Goal: Transaction & Acquisition: Purchase product/service

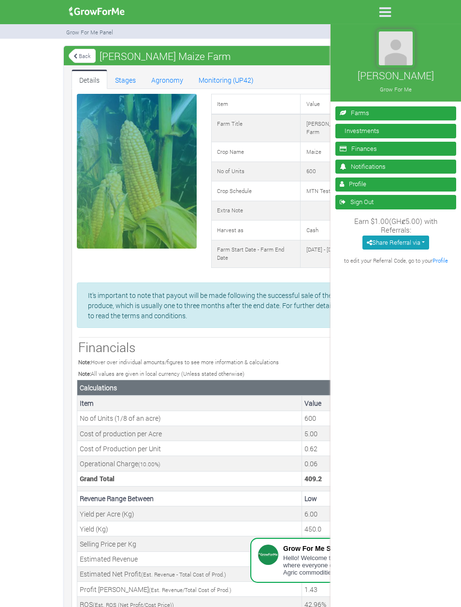
click at [374, 112] on link "Farms" at bounding box center [395, 113] width 121 height 14
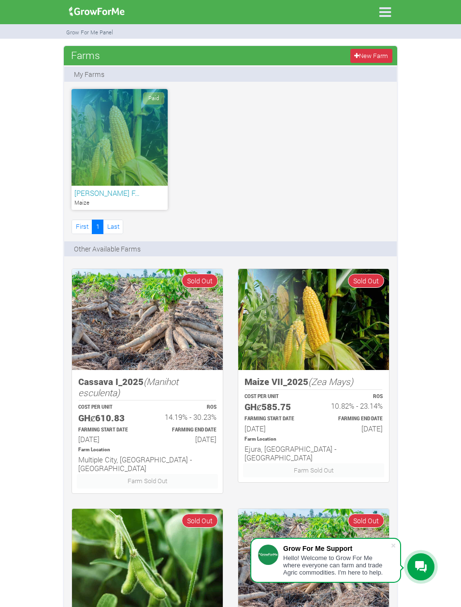
click at [394, 9] on icon at bounding box center [385, 12] width 20 height 20
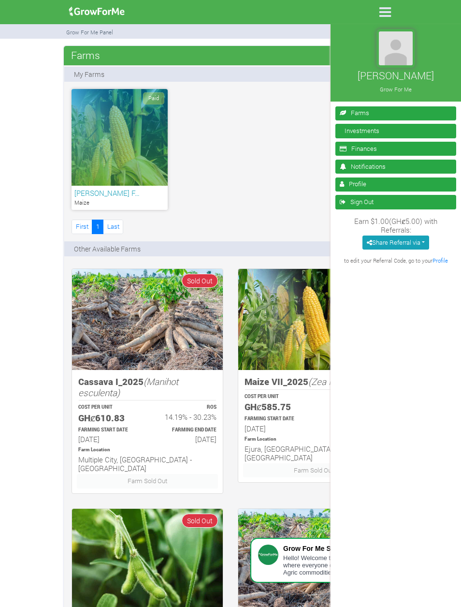
click at [379, 119] on link "Farms" at bounding box center [395, 113] width 121 height 14
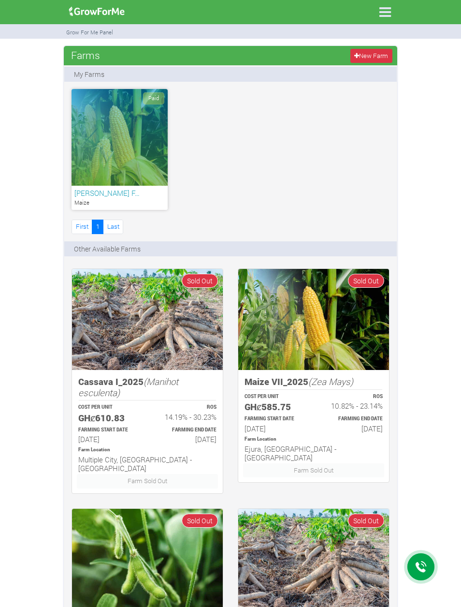
click at [381, 19] on icon at bounding box center [385, 12] width 20 height 20
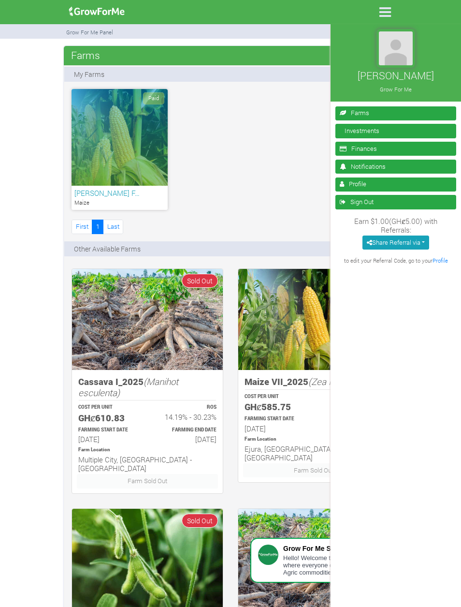
click at [370, 129] on link "Investments" at bounding box center [395, 131] width 121 height 14
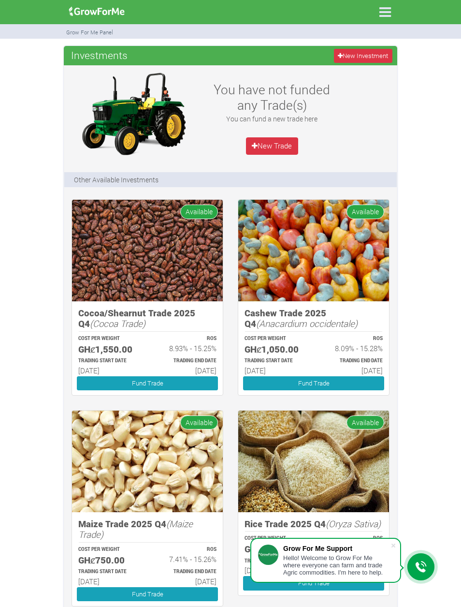
click at [387, 52] on link "New Investment" at bounding box center [363, 56] width 58 height 14
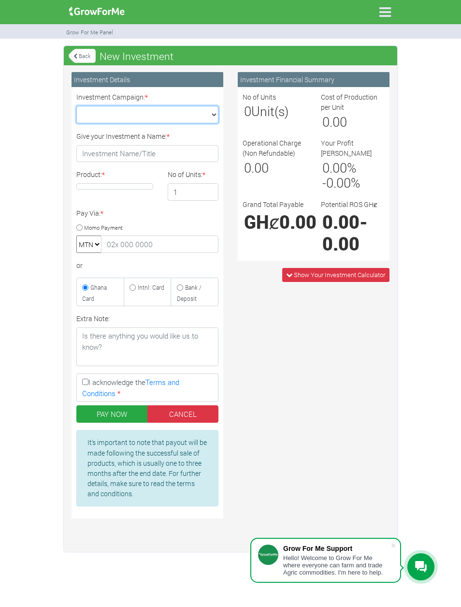
click at [190, 117] on select "Maize Trade 2025 Q4 (Maize Trade :: 01st Oct 2025 - 31st Mar 2026) Cashew Trade…" at bounding box center [147, 114] width 142 height 17
click at [82, 51] on link "Back" at bounding box center [82, 56] width 27 height 16
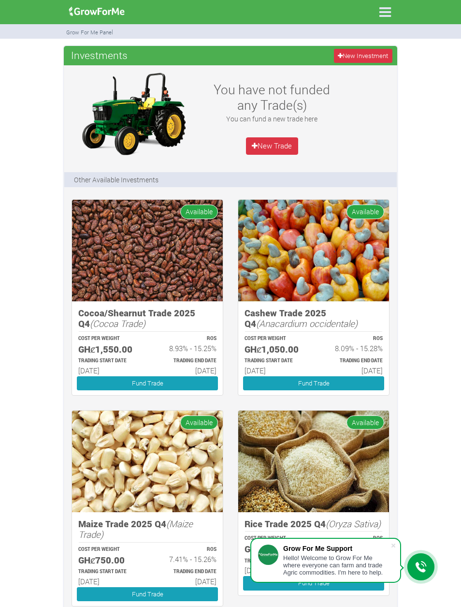
click at [297, 146] on link "New Trade" at bounding box center [272, 145] width 52 height 17
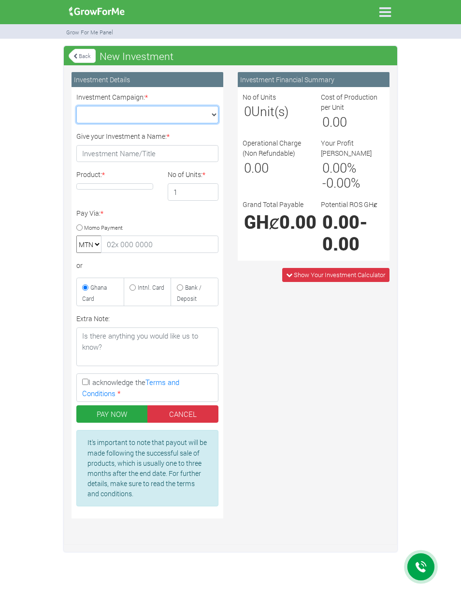
click at [206, 110] on select "Maize Trade 2025 Q4 (Maize Trade :: 01st Oct 2025 - 31st Mar 2026) Cashew Trade…" at bounding box center [147, 114] width 142 height 17
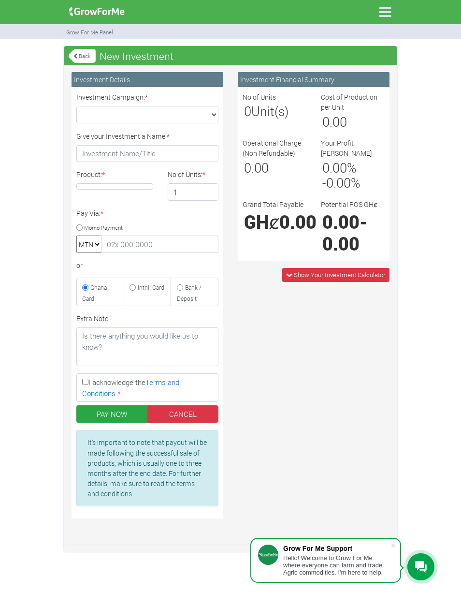
click at [89, 51] on link "Back" at bounding box center [82, 56] width 27 height 16
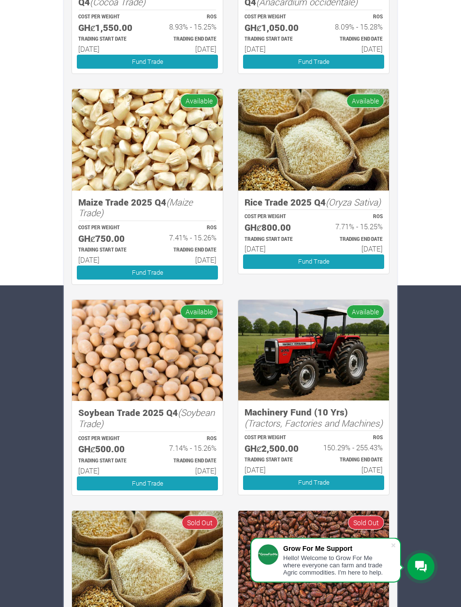
scroll to position [321, 0]
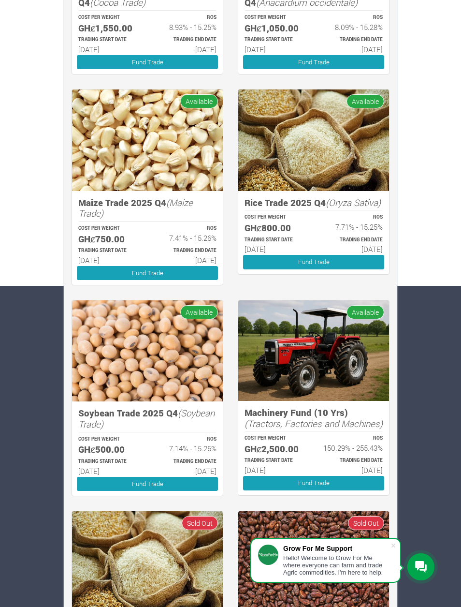
click at [202, 466] on h6 "[DATE]" at bounding box center [186, 470] width 60 height 9
click at [196, 480] on link "Fund Trade" at bounding box center [147, 484] width 141 height 14
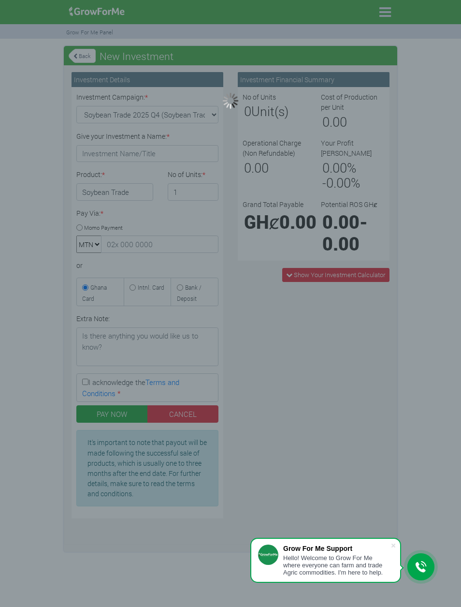
type input "1"
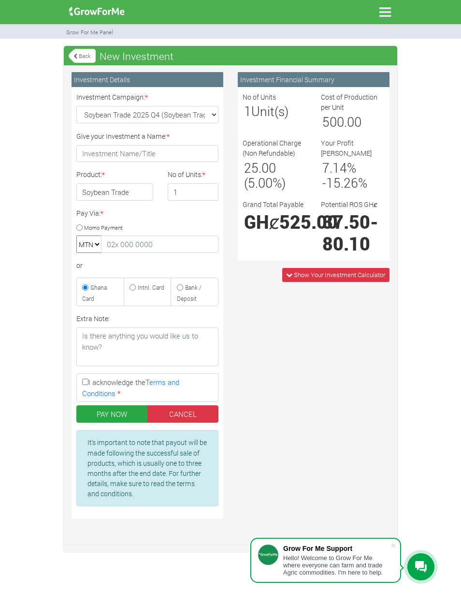
click at [274, 339] on div "Investment Financial Summary No of Units 1 Unit(s) Cost of Production per Unit …" at bounding box center [314, 298] width 166 height 453
click at [206, 158] on input "Give your Investment a Name: *" at bounding box center [147, 153] width 142 height 17
type input "Soybean"
click at [201, 190] on input "1" at bounding box center [193, 191] width 51 height 17
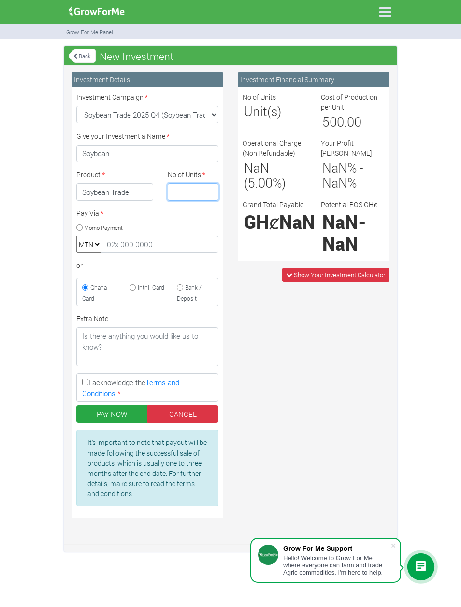
type input "3"
type input "5"
type input "1"
click at [377, 270] on span "Show Your Investment Calculator" at bounding box center [339, 274] width 91 height 9
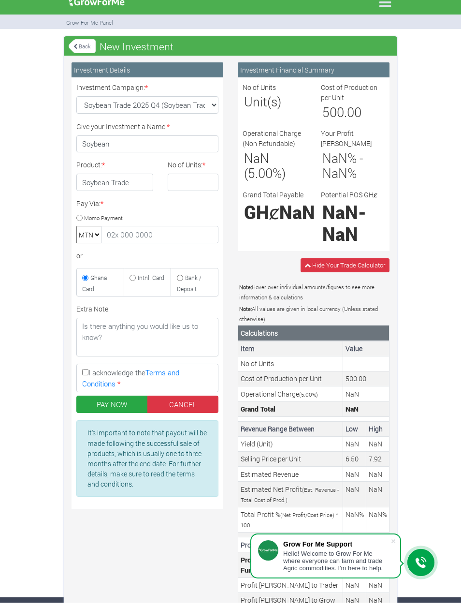
scroll to position [31, 0]
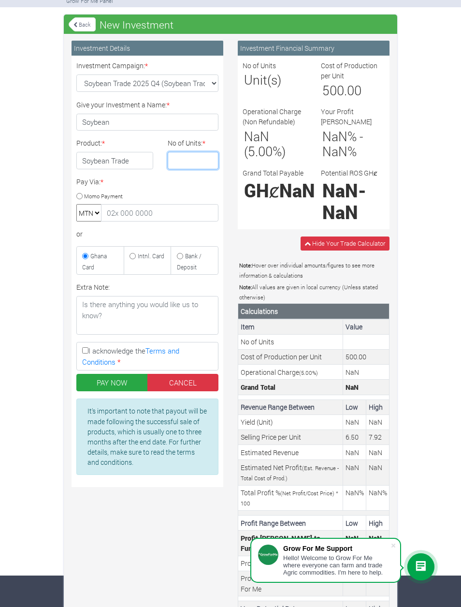
click at [174, 165] on input "No of Units: *" at bounding box center [193, 160] width 51 height 17
type input "1"
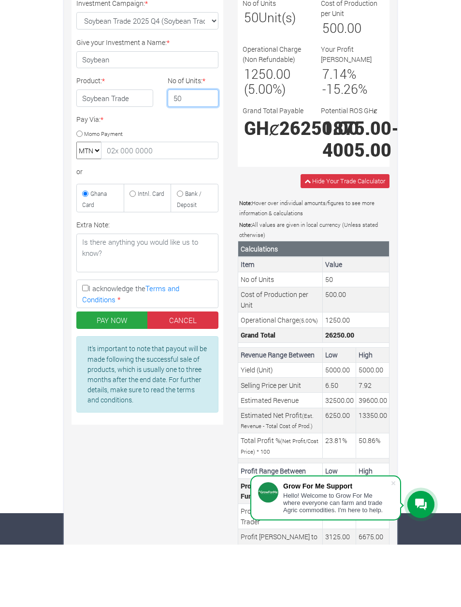
type input "5"
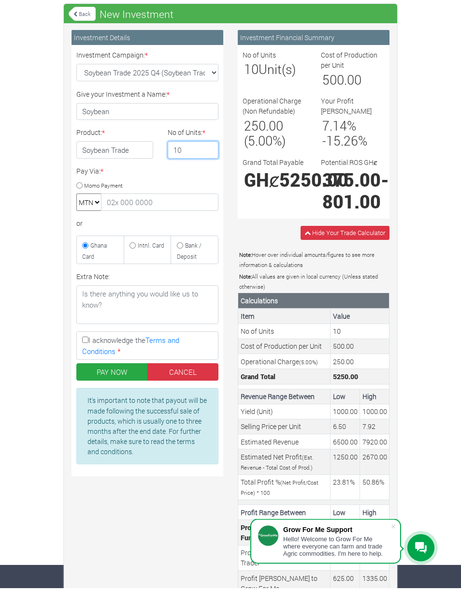
scroll to position [0, 0]
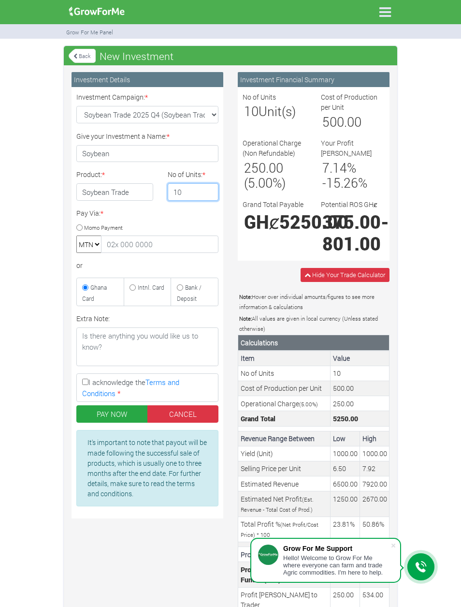
type input "10"
click at [80, 52] on link "Back" at bounding box center [82, 56] width 27 height 16
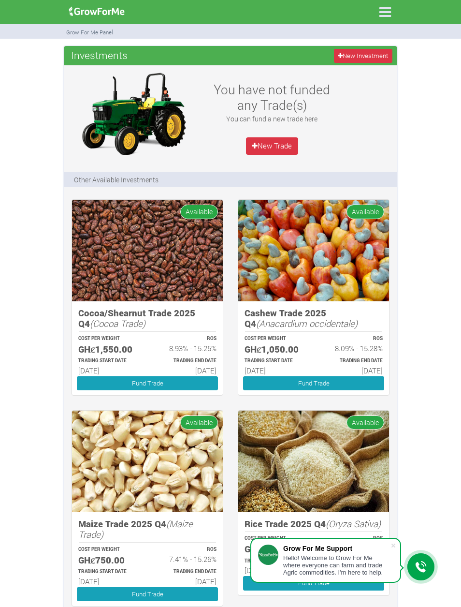
click at [87, 272] on img at bounding box center [147, 250] width 151 height 101
click at [115, 338] on p "COST PER WEIGHT" at bounding box center [108, 338] width 60 height 7
click at [116, 376] on link "Fund Trade" at bounding box center [147, 383] width 141 height 14
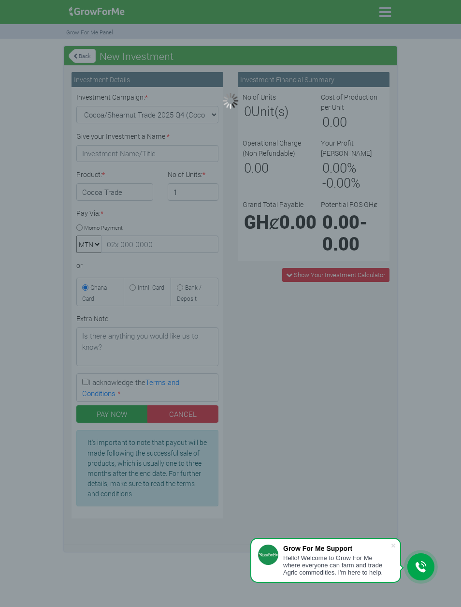
type input "1"
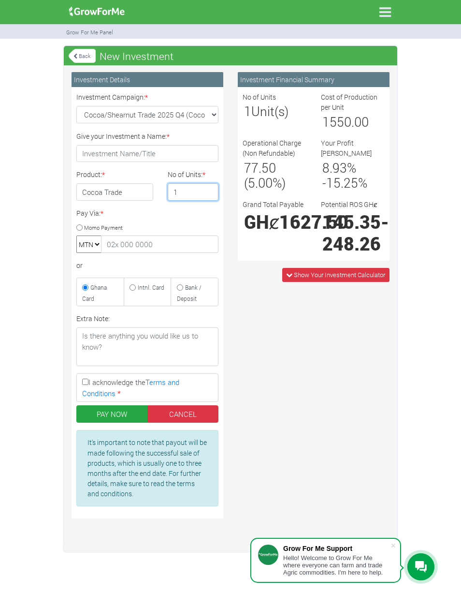
click at [177, 199] on input "1" at bounding box center [193, 191] width 51 height 17
type input "3"
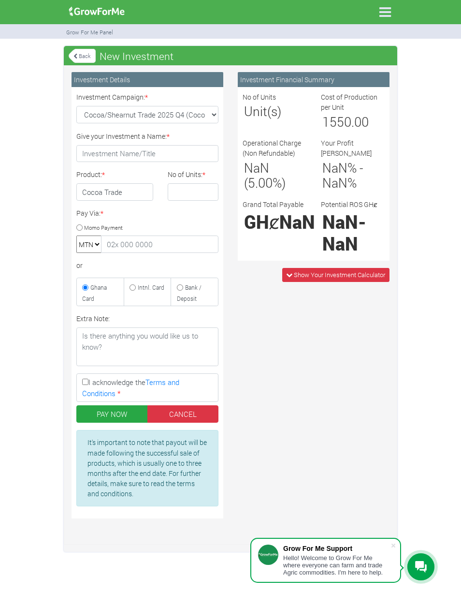
click at [85, 42] on div "JANETTA CARLUCCI Grow For Me" at bounding box center [230, 303] width 461 height 607
click at [73, 51] on link "Back" at bounding box center [82, 56] width 27 height 16
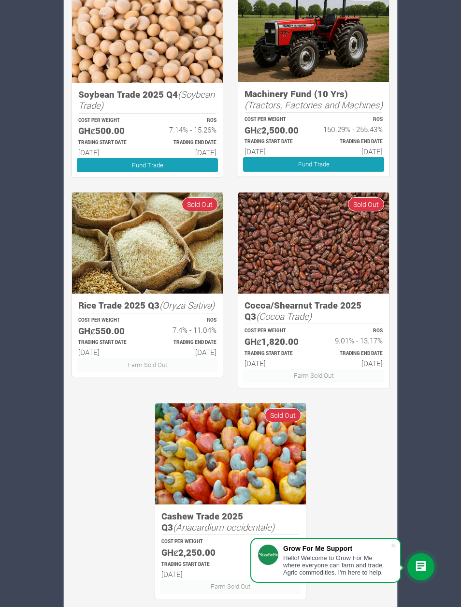
scroll to position [644, 0]
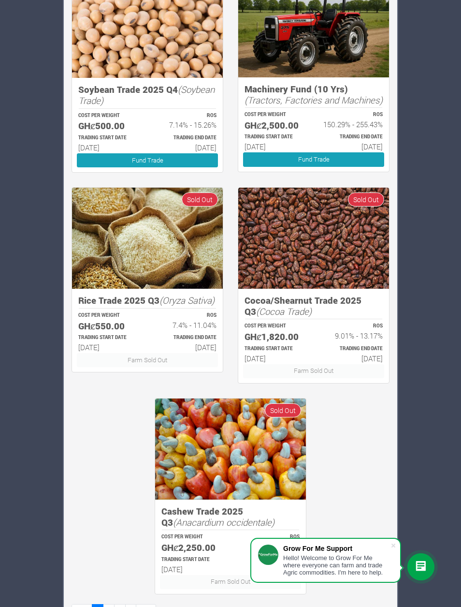
click at [217, 153] on link "Fund Trade" at bounding box center [147, 160] width 141 height 14
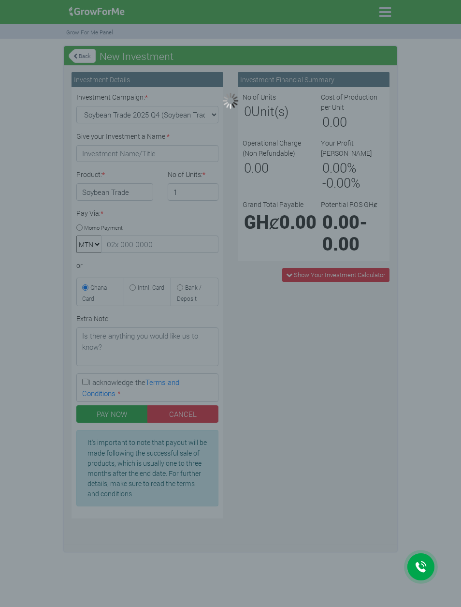
type input "1"
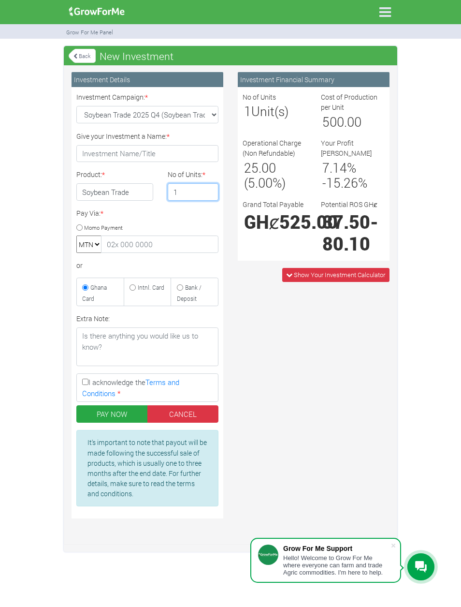
click at [209, 192] on input "1" at bounding box center [193, 191] width 51 height 17
type input "5"
type input "10"
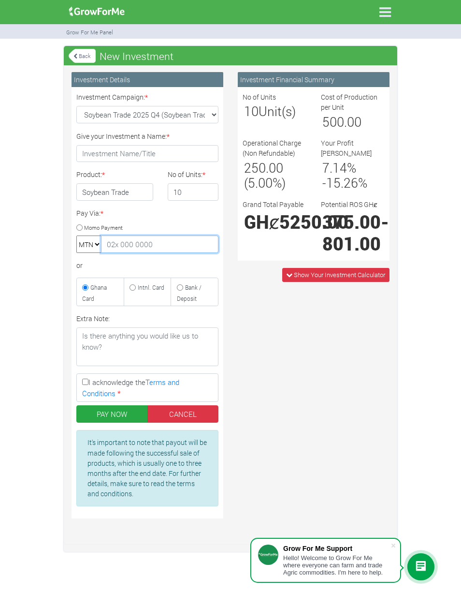
click at [196, 246] on input "text" at bounding box center [159, 243] width 117 height 17
click at [165, 291] on label "Intnl. Card" at bounding box center [148, 291] width 48 height 28
click at [136, 291] on input "Intnl. Card" at bounding box center [133, 287] width 6 height 6
radio input "true"
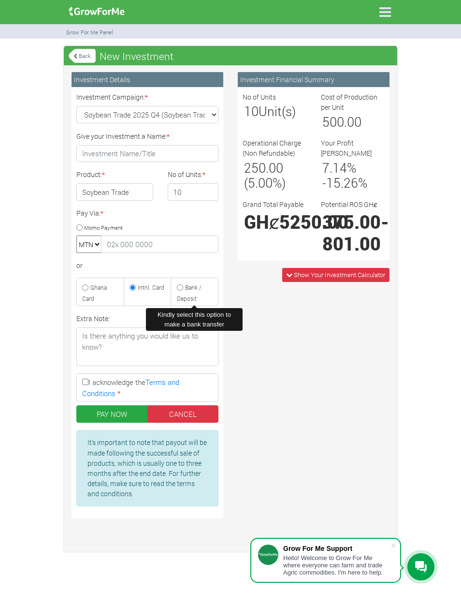
click at [192, 281] on label "Bank / Deposit" at bounding box center [195, 291] width 48 height 28
click at [183, 284] on input "Bank / Deposit" at bounding box center [180, 287] width 6 height 6
radio input "true"
click at [87, 224] on small "Momo Payment" at bounding box center [103, 226] width 39 height 7
click at [83, 224] on input "Momo Payment" at bounding box center [79, 227] width 6 height 6
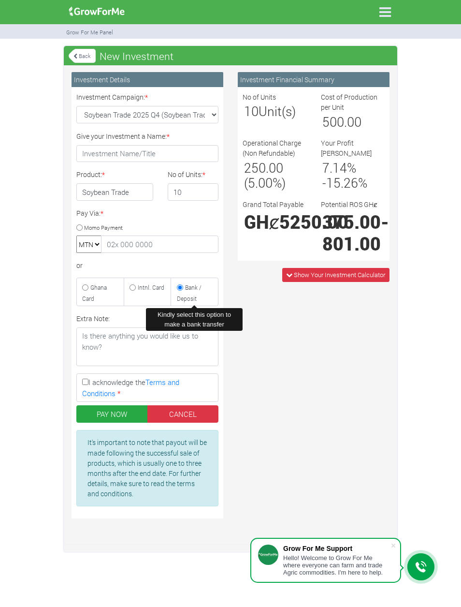
radio input "true"
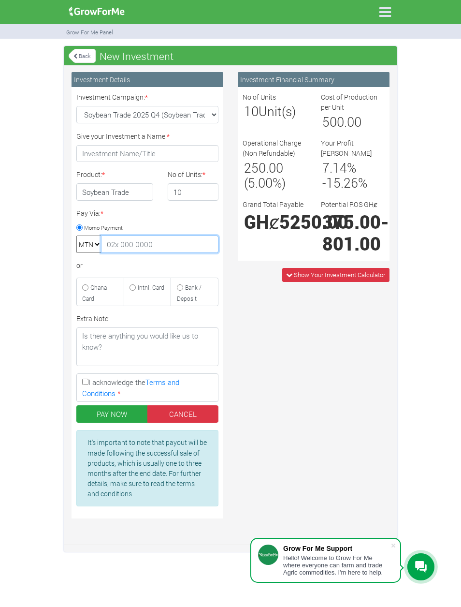
click at [157, 251] on input "text" at bounding box center [159, 243] width 117 height 17
type input "053"
